Goal: Task Accomplishment & Management: Complete application form

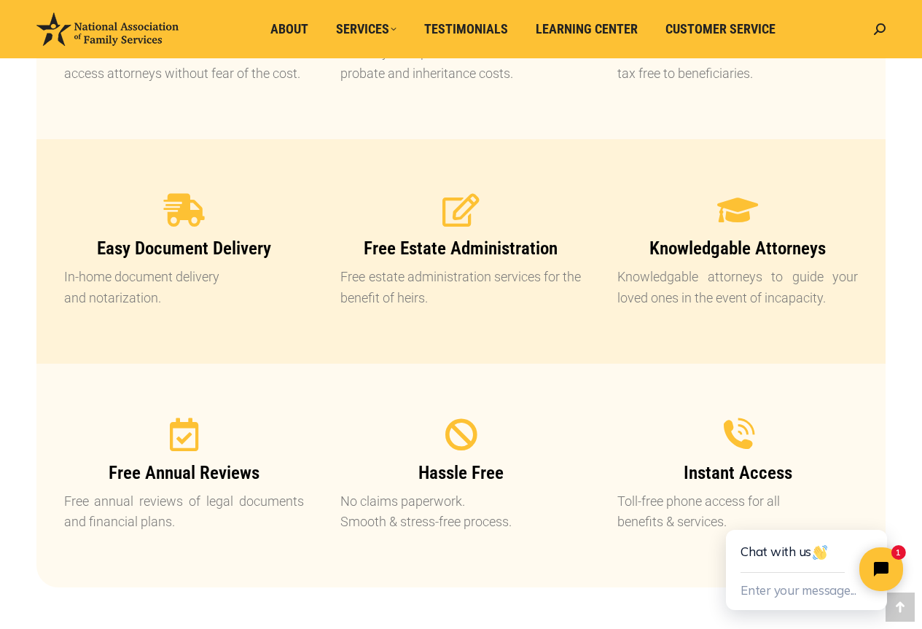
scroll to position [1457, 0]
